Goal: Task Accomplishment & Management: Use online tool/utility

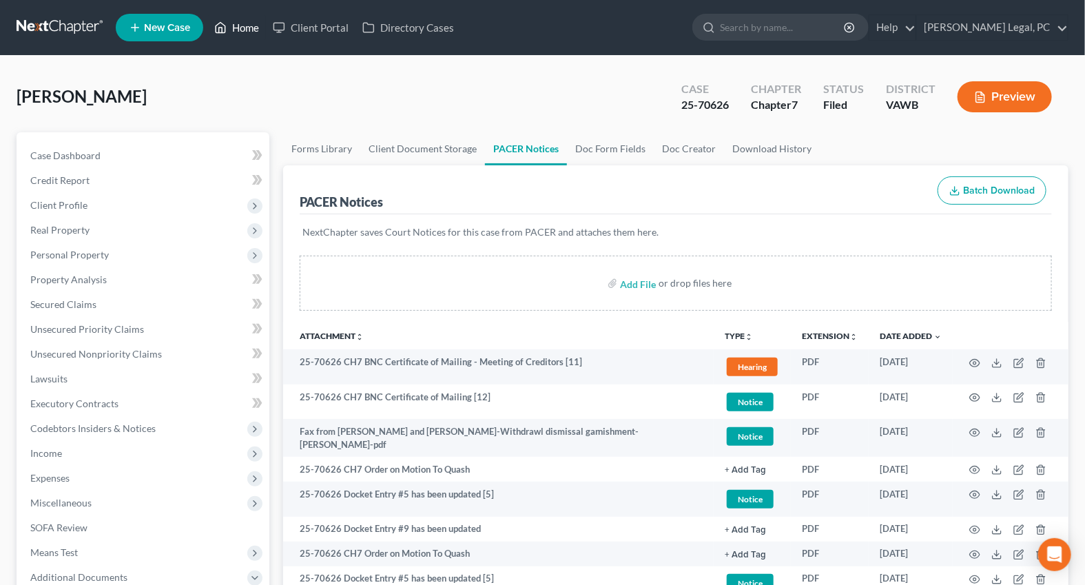
click at [237, 24] on link "Home" at bounding box center [236, 27] width 59 height 25
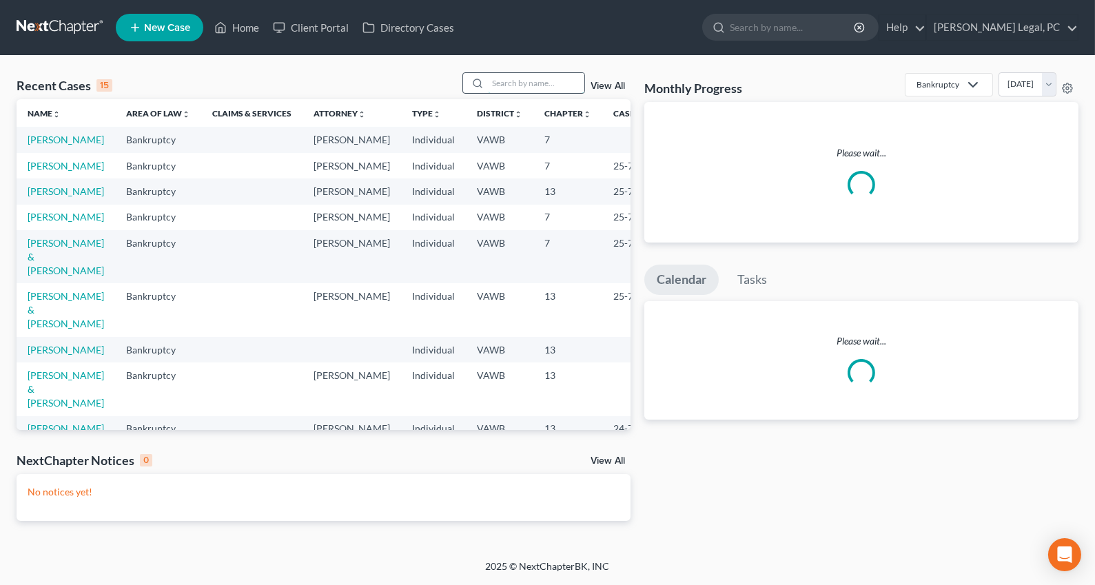
click at [503, 81] on input "search" at bounding box center [536, 83] width 96 height 20
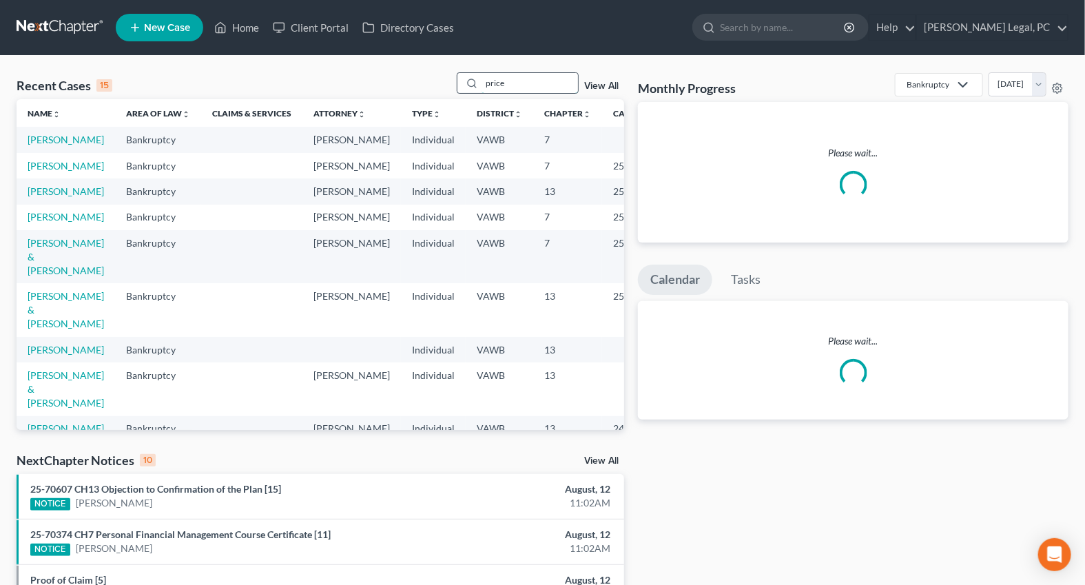
type input "price"
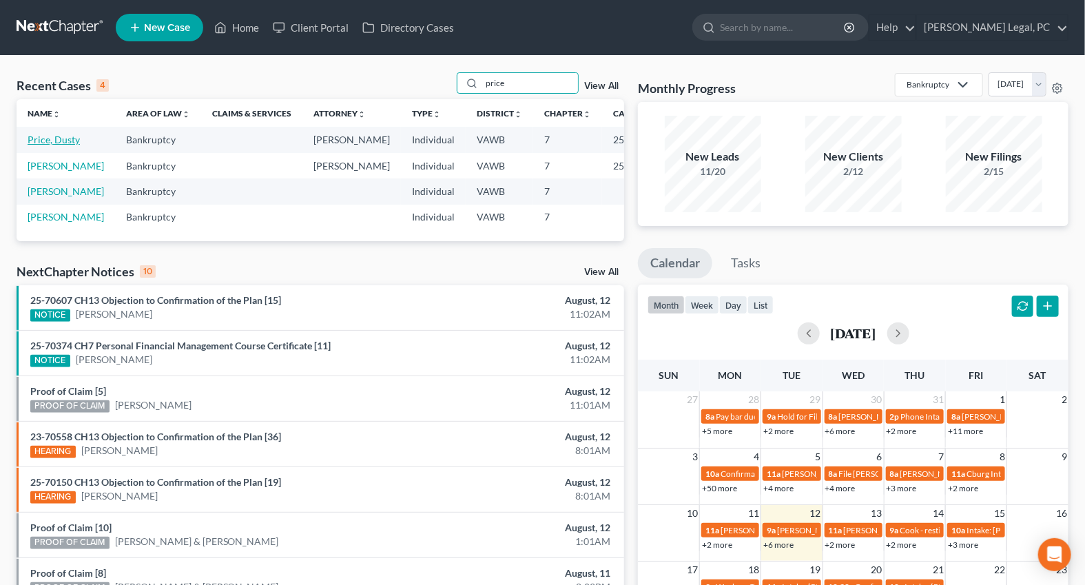
click at [54, 136] on link "Price, Dusty" at bounding box center [54, 140] width 52 height 12
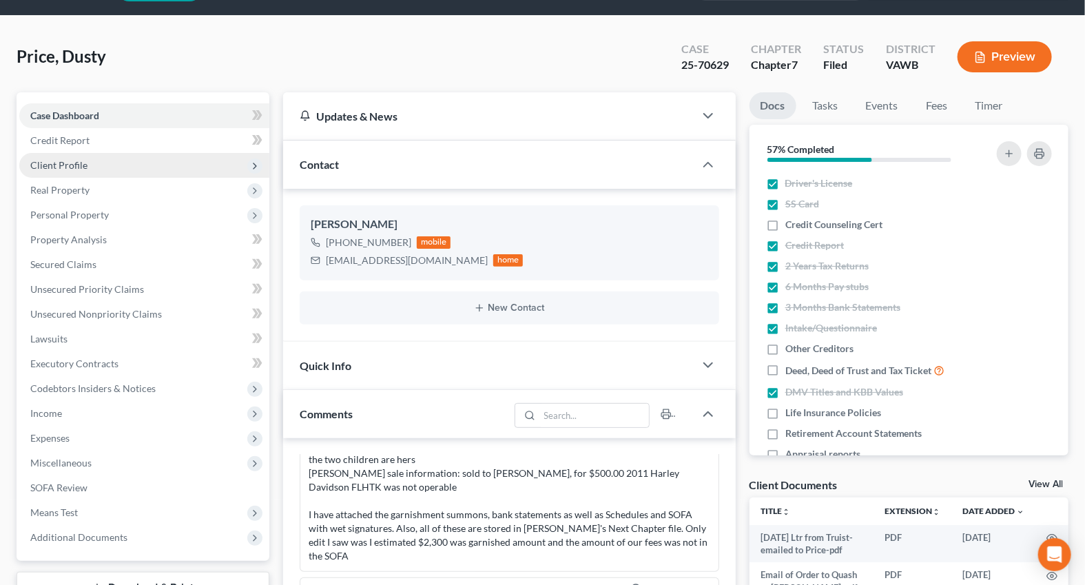
scroll to position [62, 0]
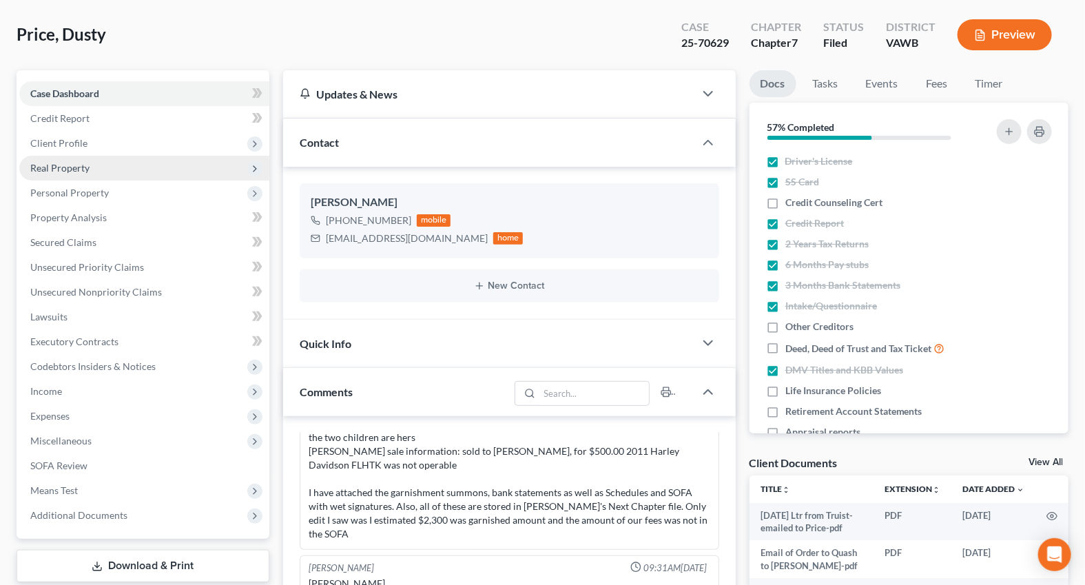
click at [75, 159] on span "Real Property" at bounding box center [144, 168] width 250 height 25
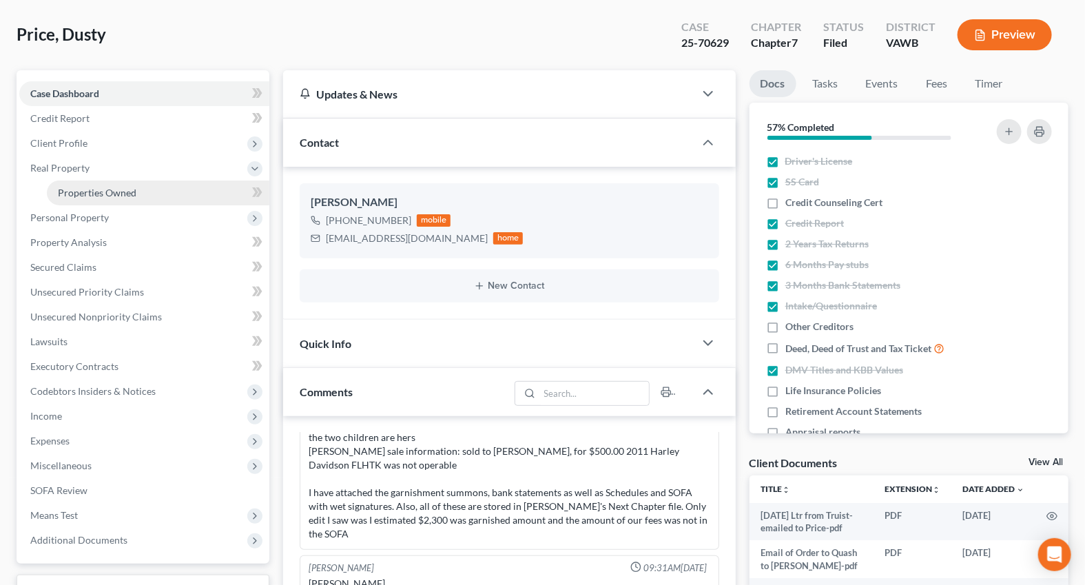
click at [86, 189] on span "Properties Owned" at bounding box center [97, 193] width 79 height 12
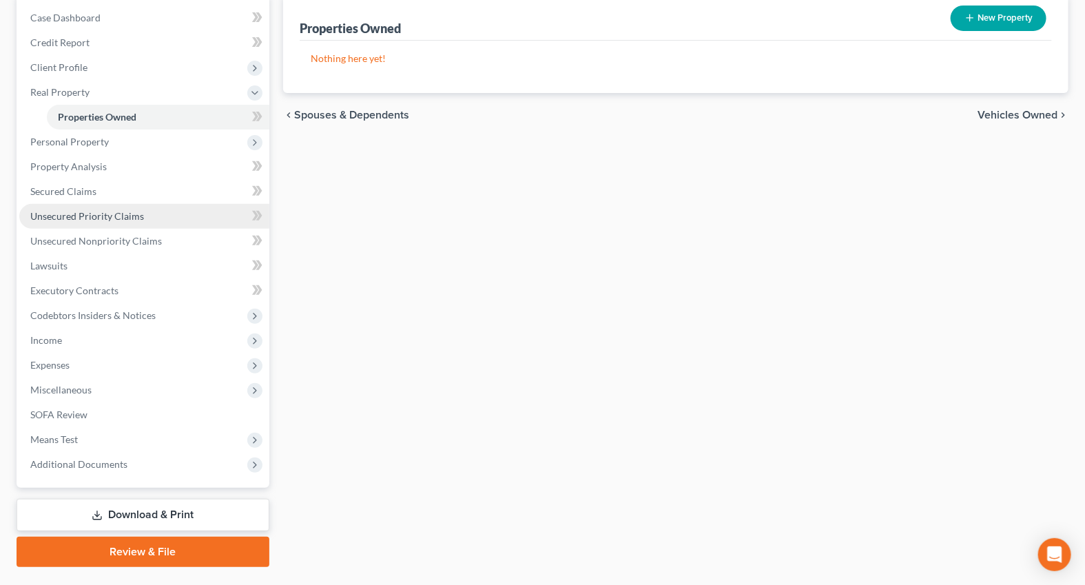
scroll to position [170, 0]
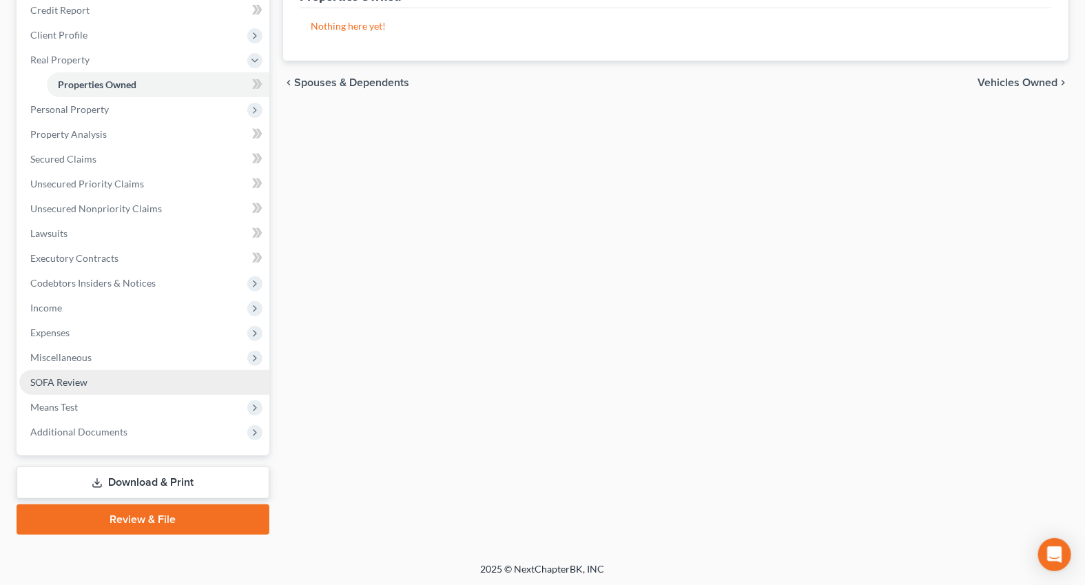
click at [69, 379] on span "SOFA Review" at bounding box center [58, 382] width 57 height 12
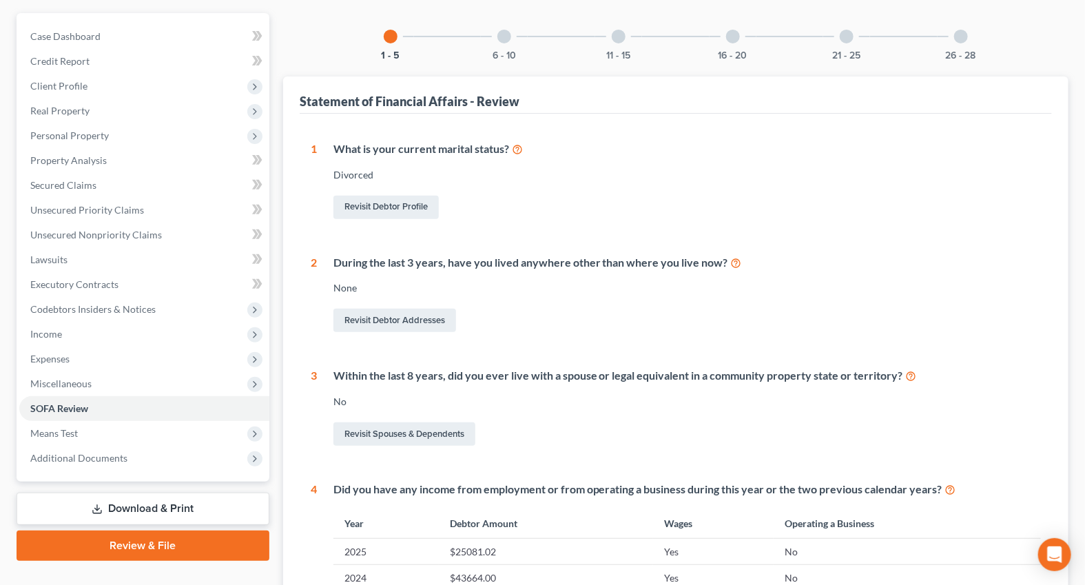
scroll to position [74, 0]
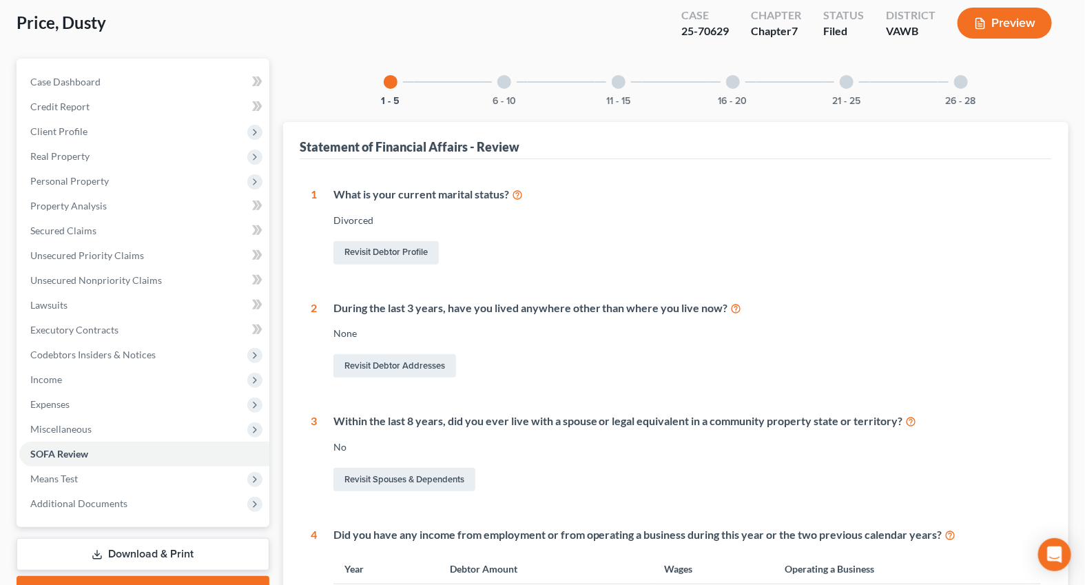
click at [503, 90] on div "6 - 10" at bounding box center [504, 82] width 47 height 47
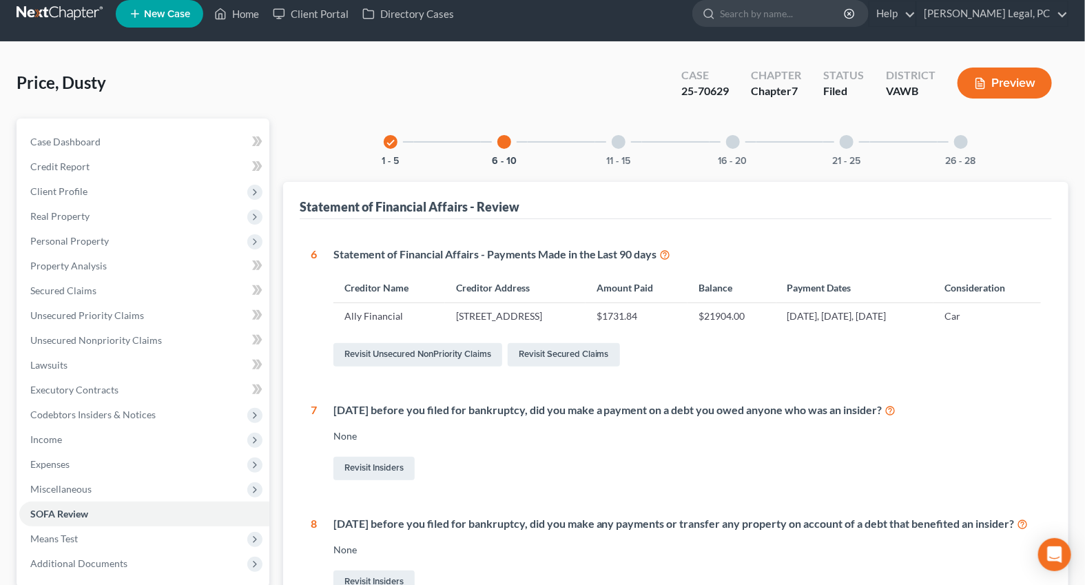
scroll to position [11, 0]
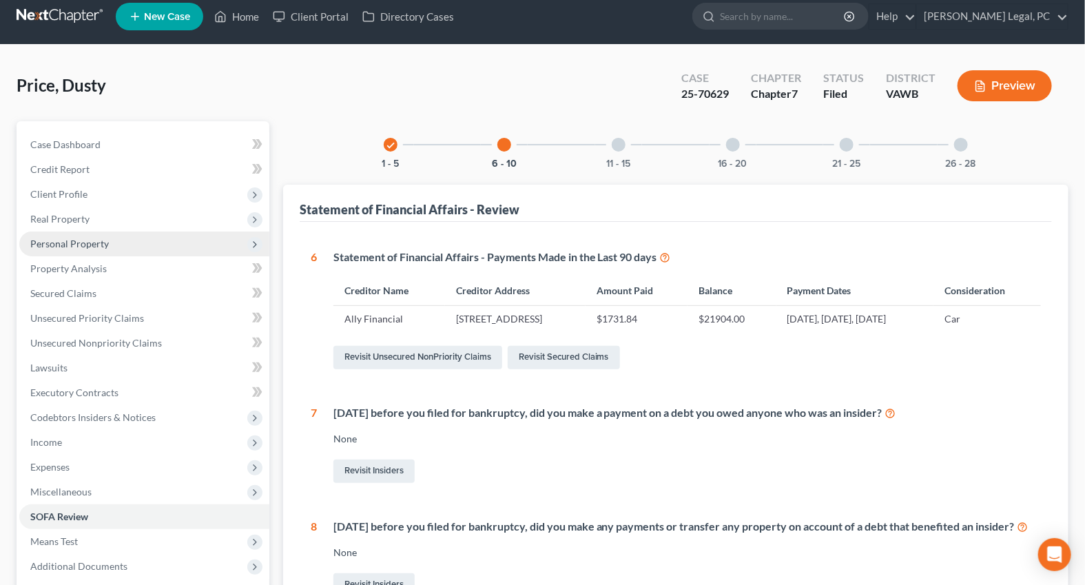
click at [80, 245] on span "Personal Property" at bounding box center [69, 244] width 79 height 12
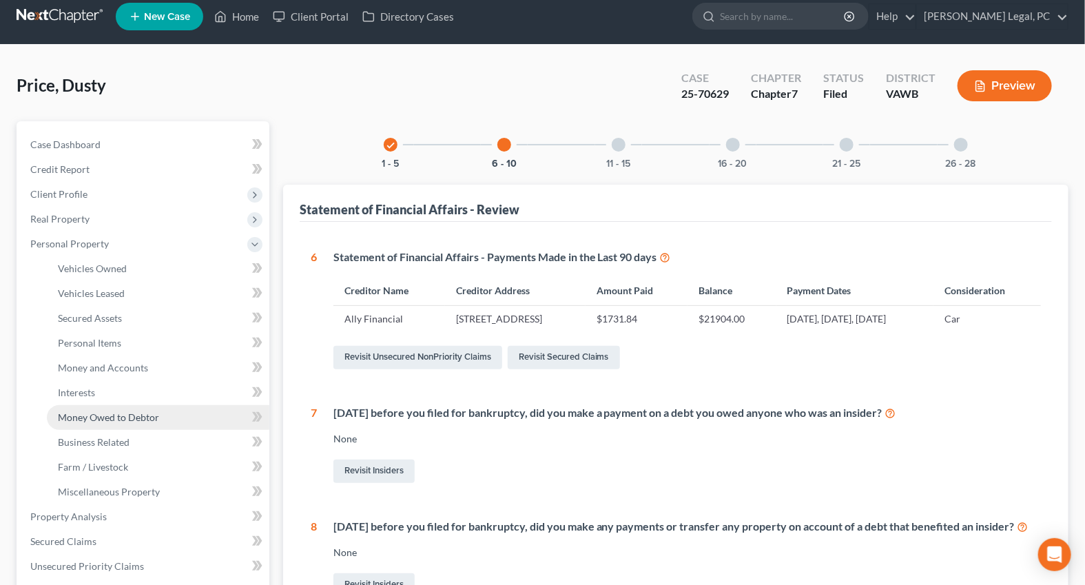
click at [102, 417] on span "Money Owed to Debtor" at bounding box center [108, 417] width 101 height 12
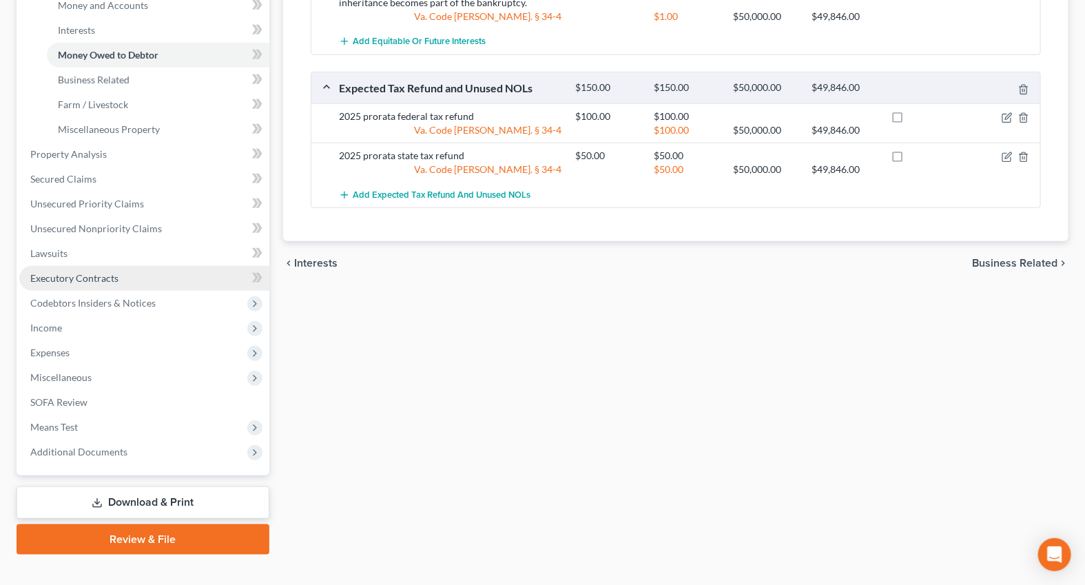
scroll to position [375, 0]
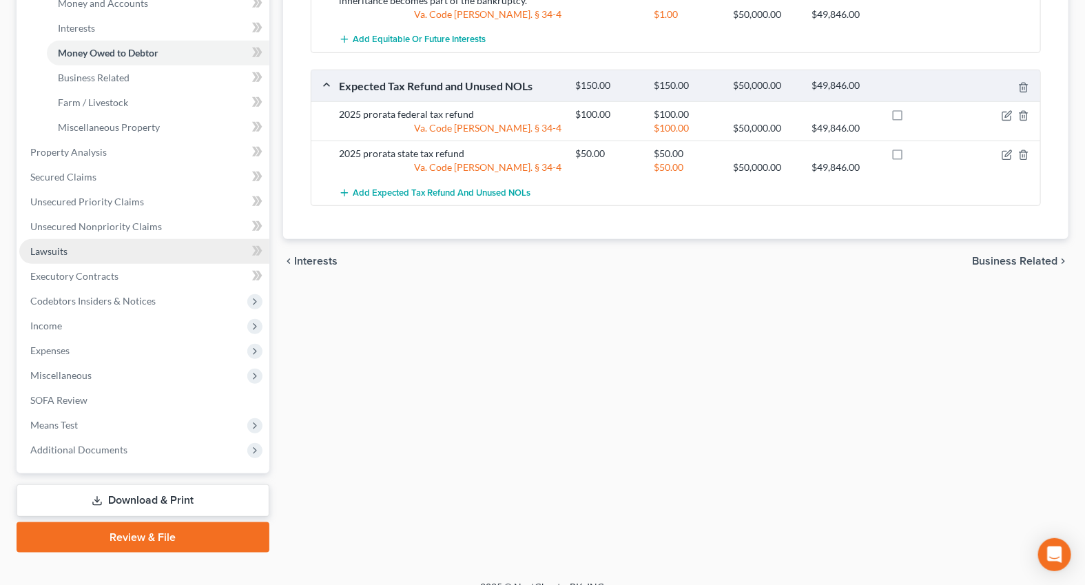
click at [69, 247] on link "Lawsuits" at bounding box center [144, 251] width 250 height 25
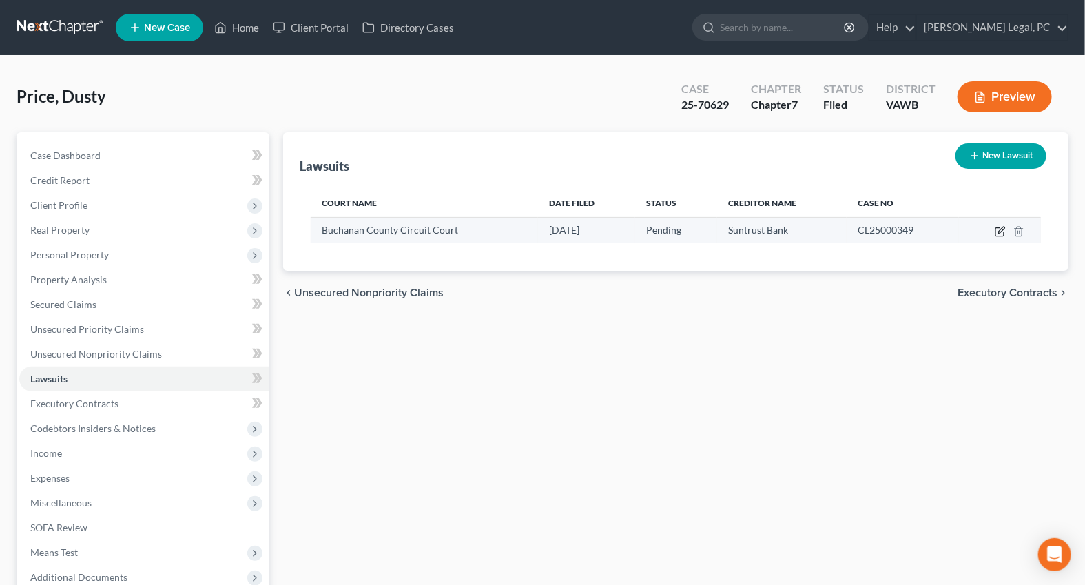
click at [998, 231] on icon "button" at bounding box center [1000, 231] width 11 height 11
select select "48"
select select "0"
select select "1"
select select "21"
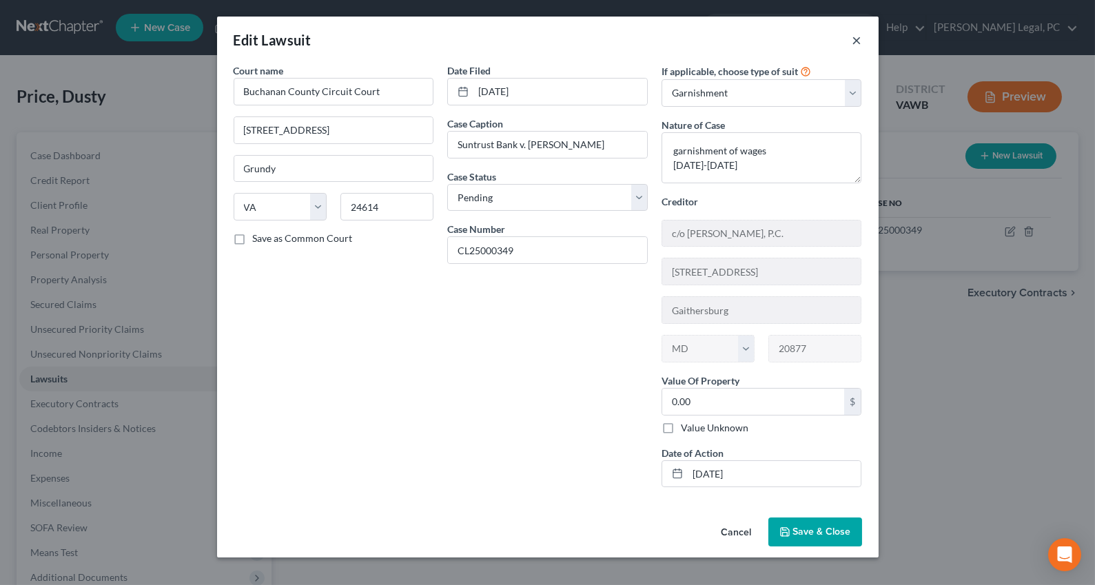
click at [858, 41] on button "×" at bounding box center [857, 40] width 10 height 17
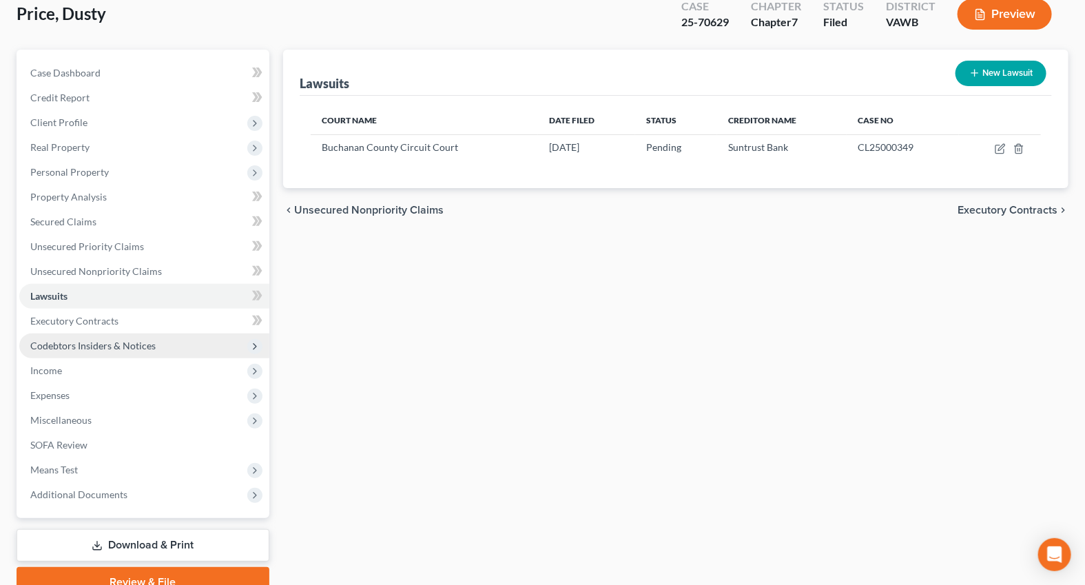
scroll to position [145, 0]
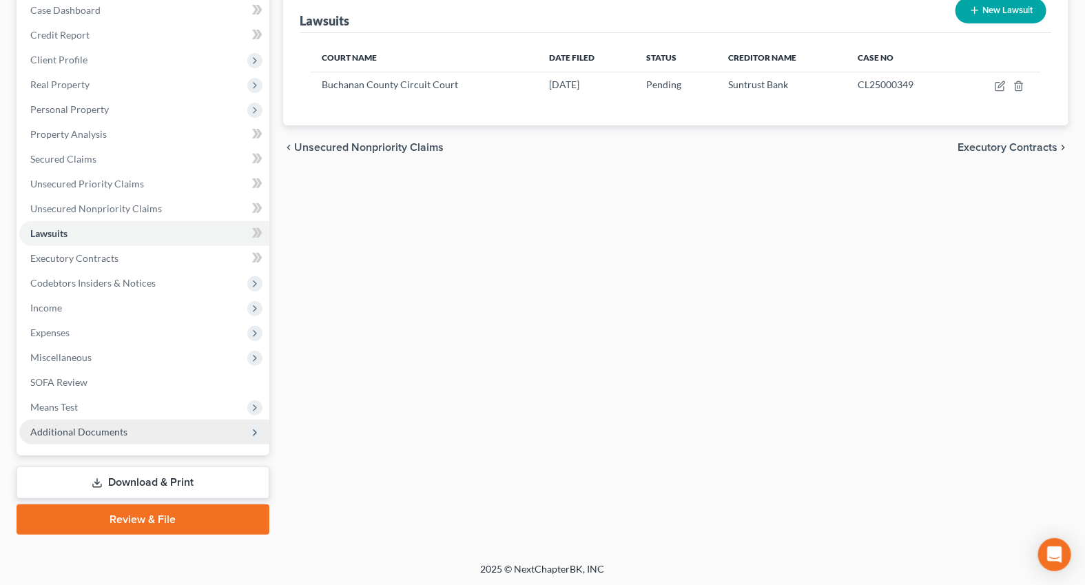
click at [72, 428] on span "Additional Documents" at bounding box center [78, 432] width 97 height 12
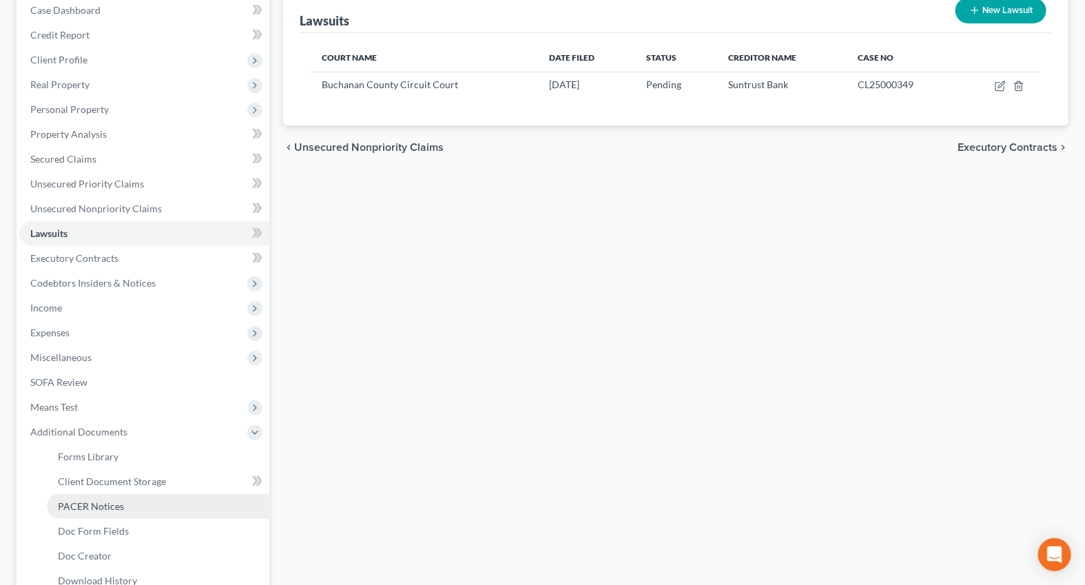
click at [96, 502] on span "PACER Notices" at bounding box center [91, 506] width 66 height 12
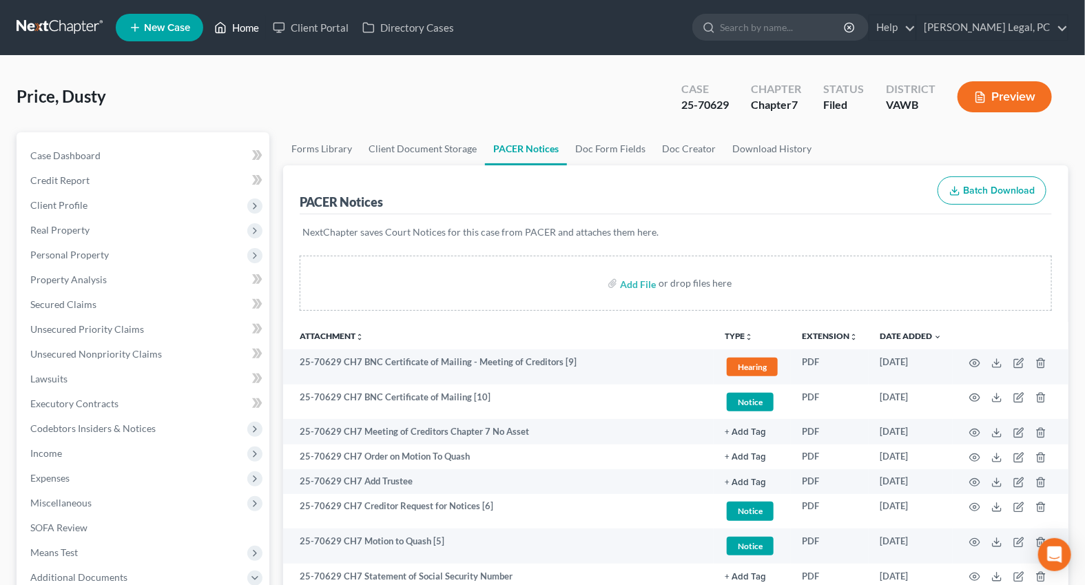
click at [239, 26] on link "Home" at bounding box center [236, 27] width 59 height 25
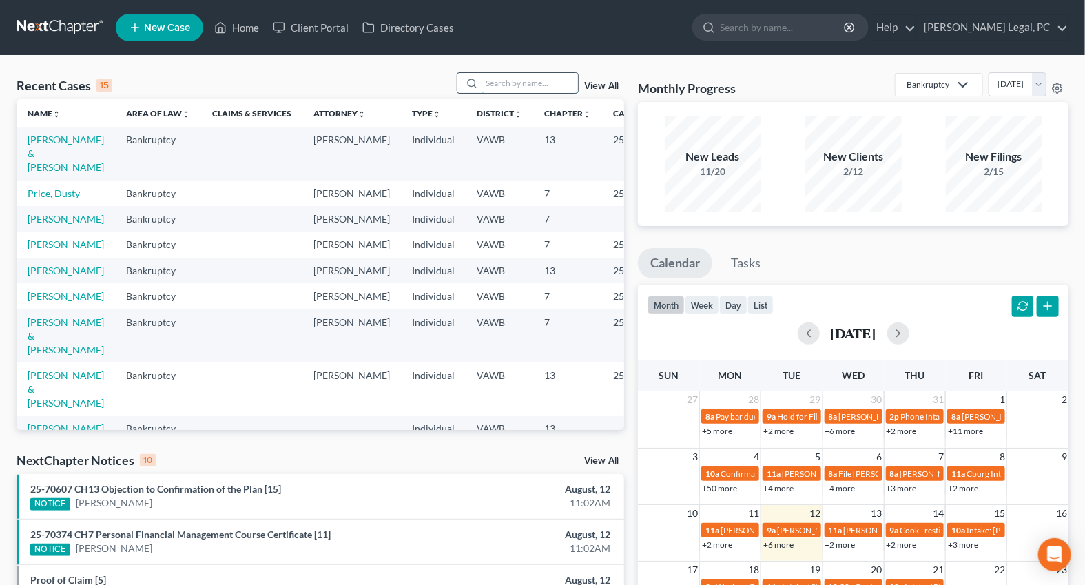
click at [510, 87] on input "search" at bounding box center [530, 83] width 96 height 20
type input "[PERSON_NAME]"
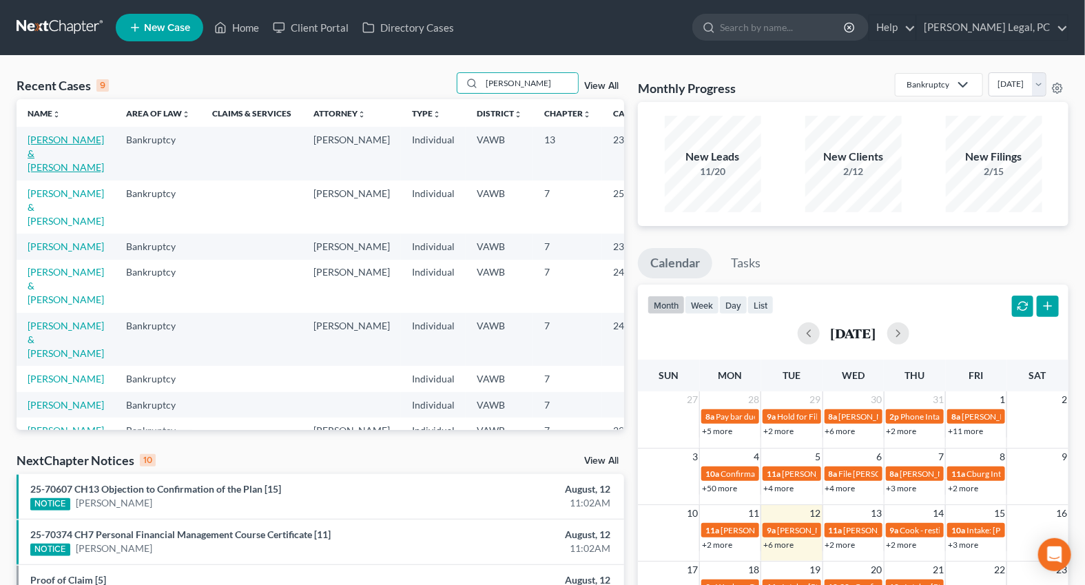
click at [55, 149] on link "[PERSON_NAME] & [PERSON_NAME]" at bounding box center [66, 153] width 76 height 39
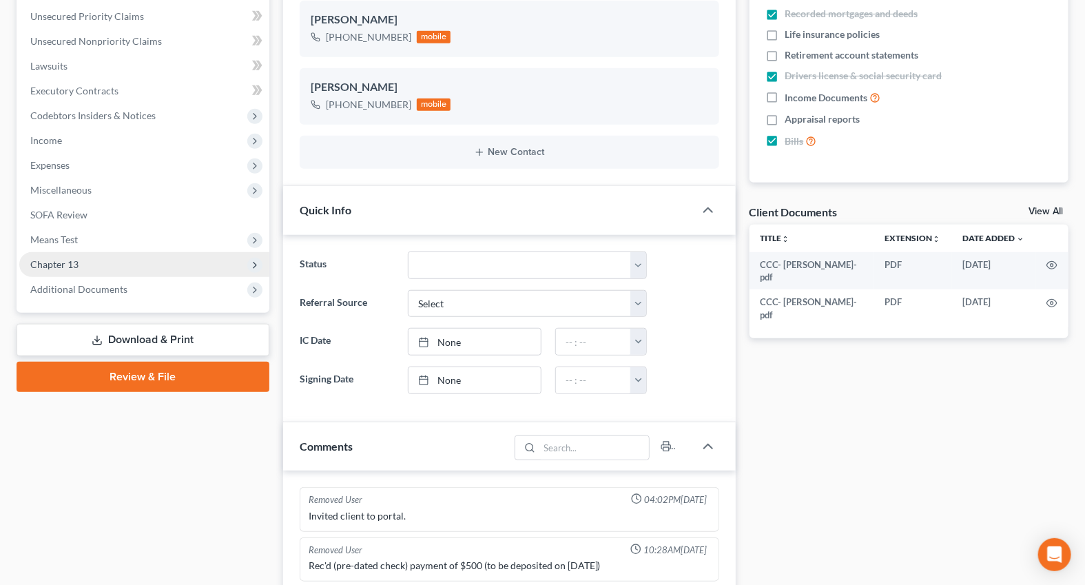
scroll to position [357, 0]
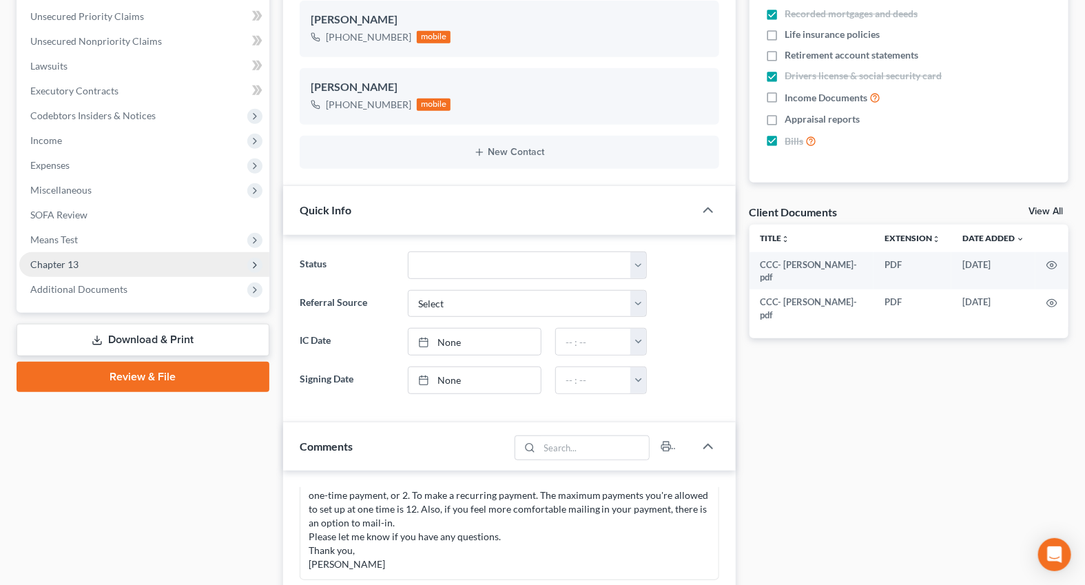
click at [59, 267] on span "Chapter 13" at bounding box center [54, 264] width 48 height 12
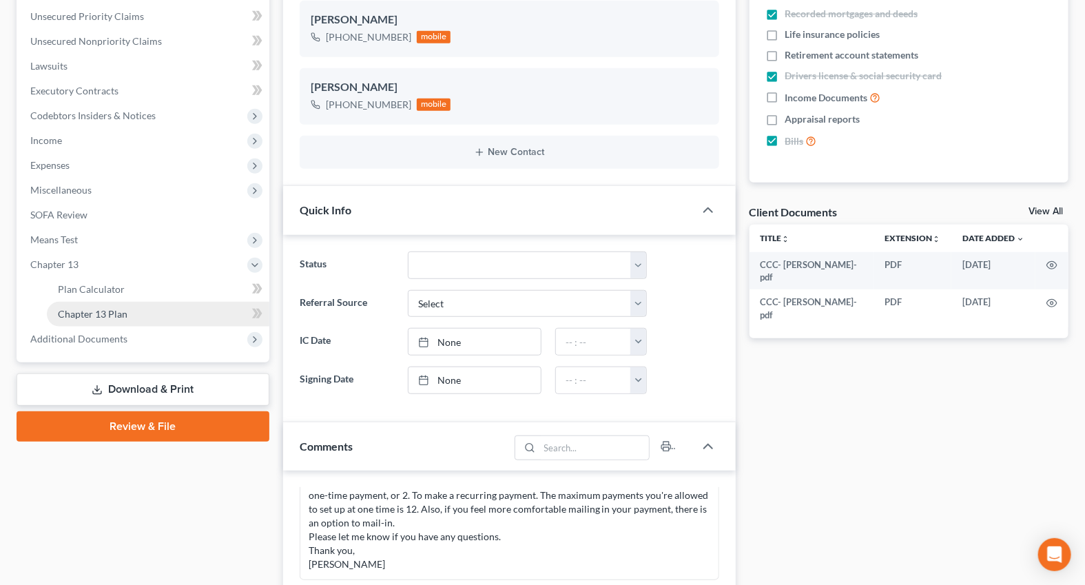
click at [67, 313] on span "Chapter 13 Plan" at bounding box center [93, 314] width 70 height 12
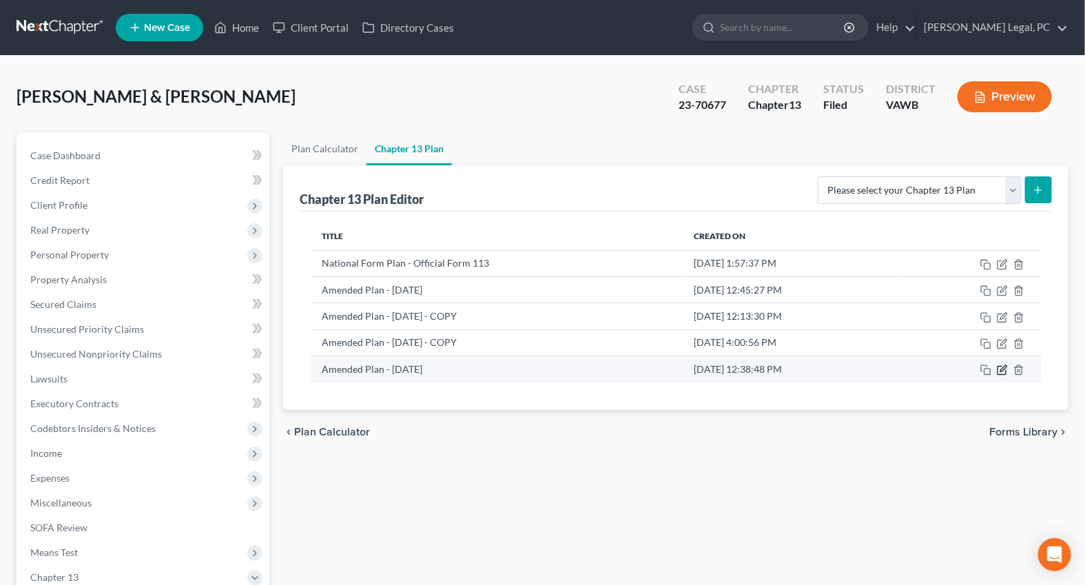
click at [1001, 366] on icon "button" at bounding box center [1002, 369] width 11 height 11
